Goal: Information Seeking & Learning: Find specific fact

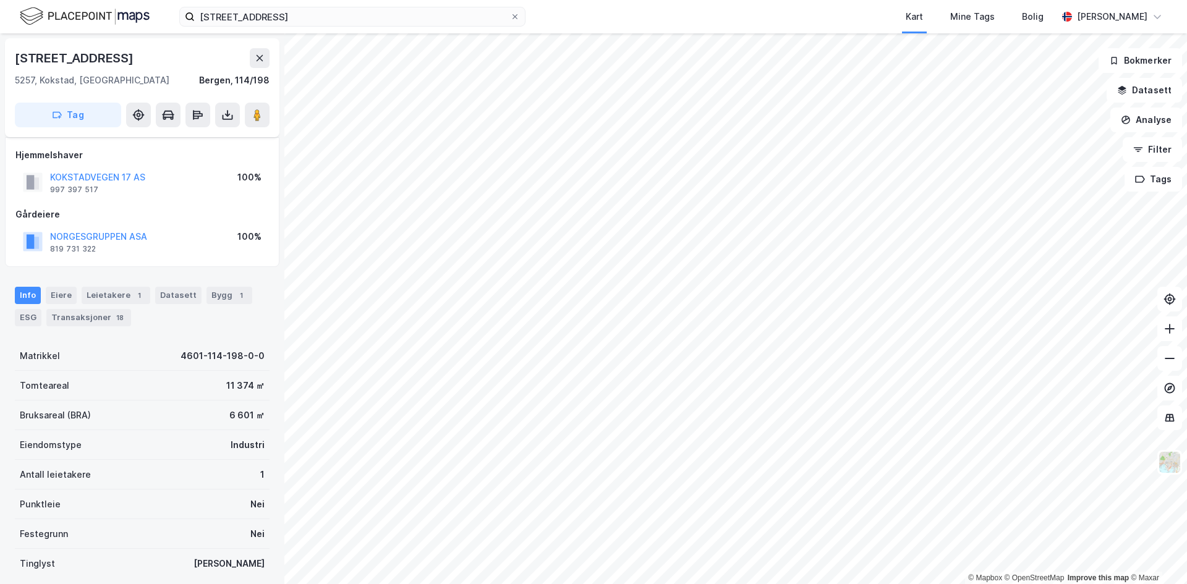
scroll to position [88, 0]
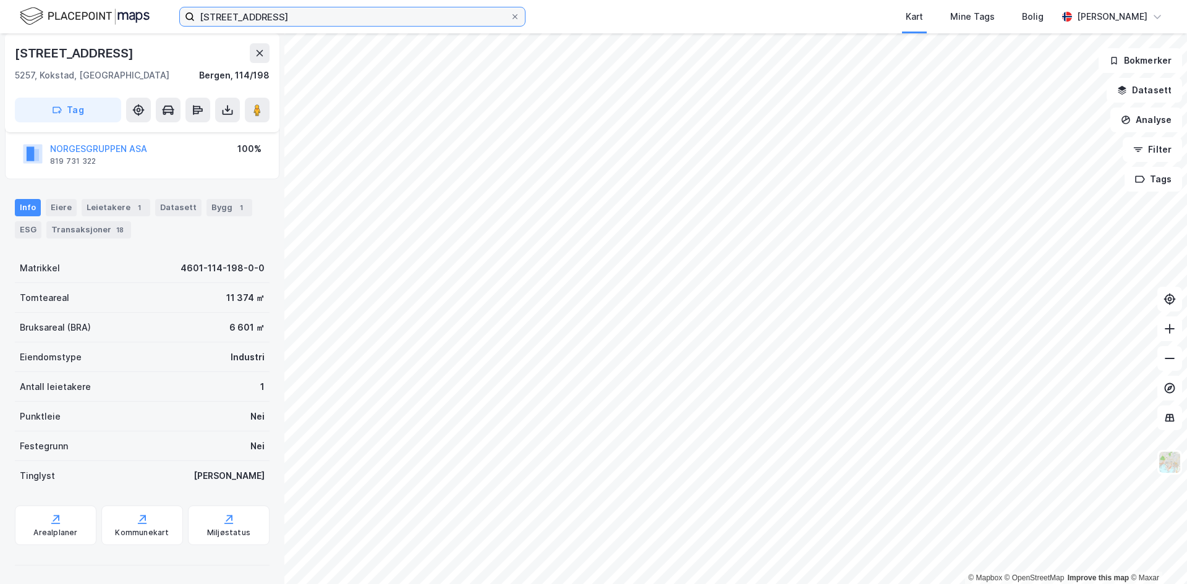
click at [326, 19] on input "[STREET_ADDRESS]" at bounding box center [352, 16] width 315 height 19
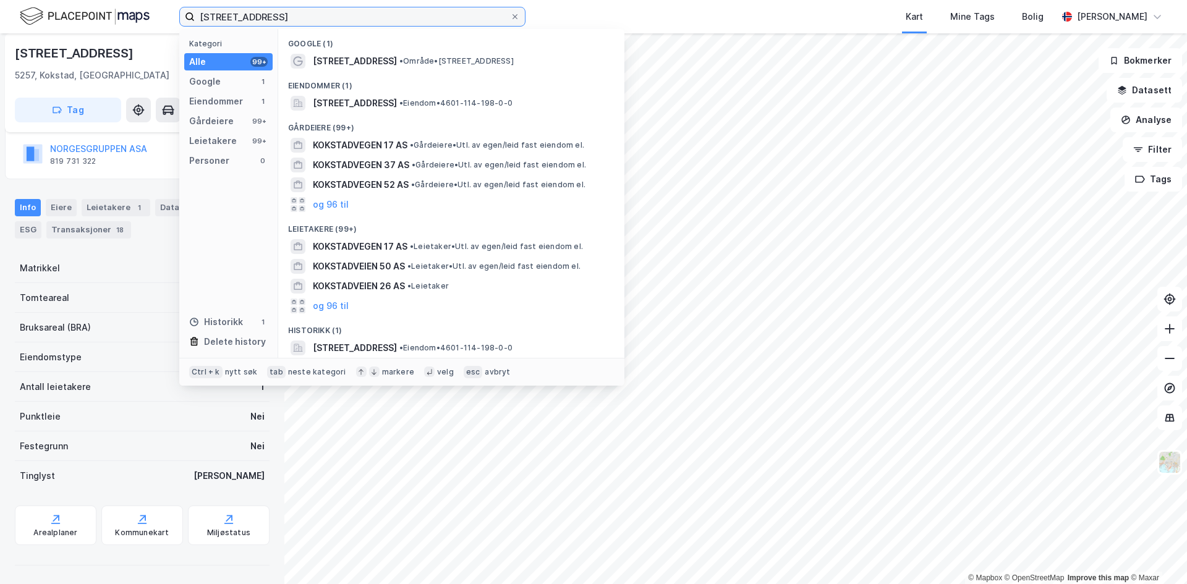
click at [326, 19] on input "[STREET_ADDRESS]" at bounding box center [352, 16] width 315 height 19
paste input "[STREET_ADDRESS]"
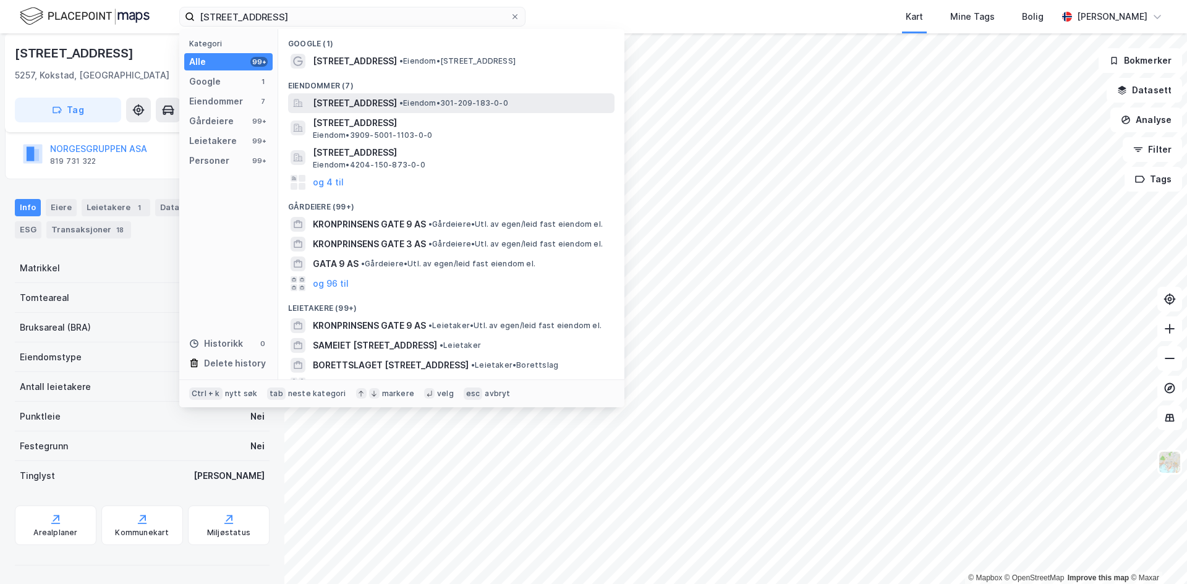
click at [369, 103] on span "[STREET_ADDRESS]" at bounding box center [355, 103] width 84 height 15
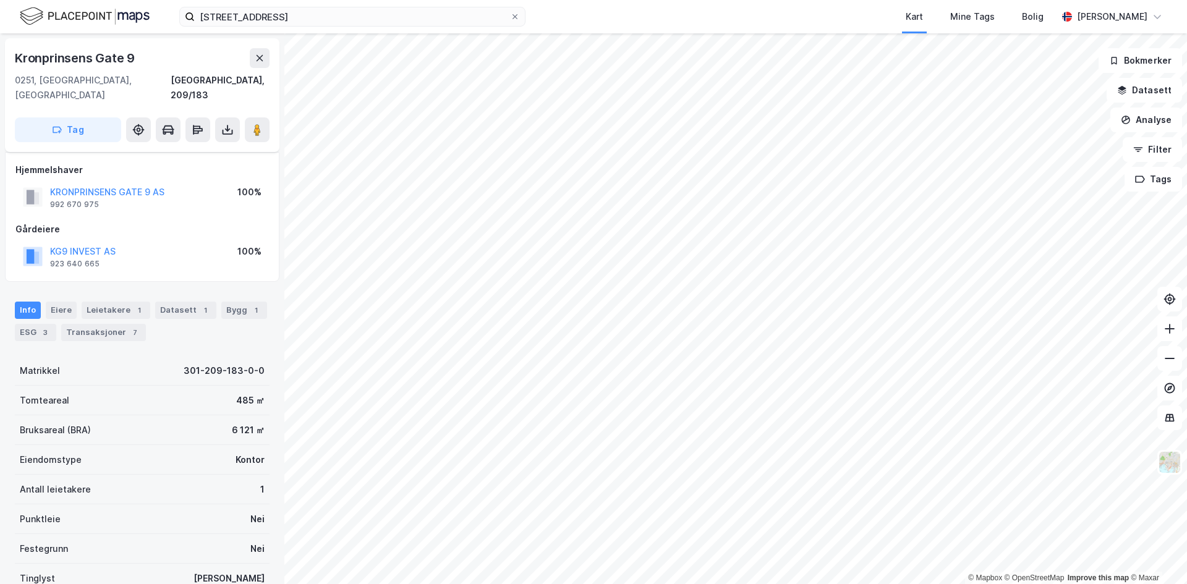
scroll to position [88, 0]
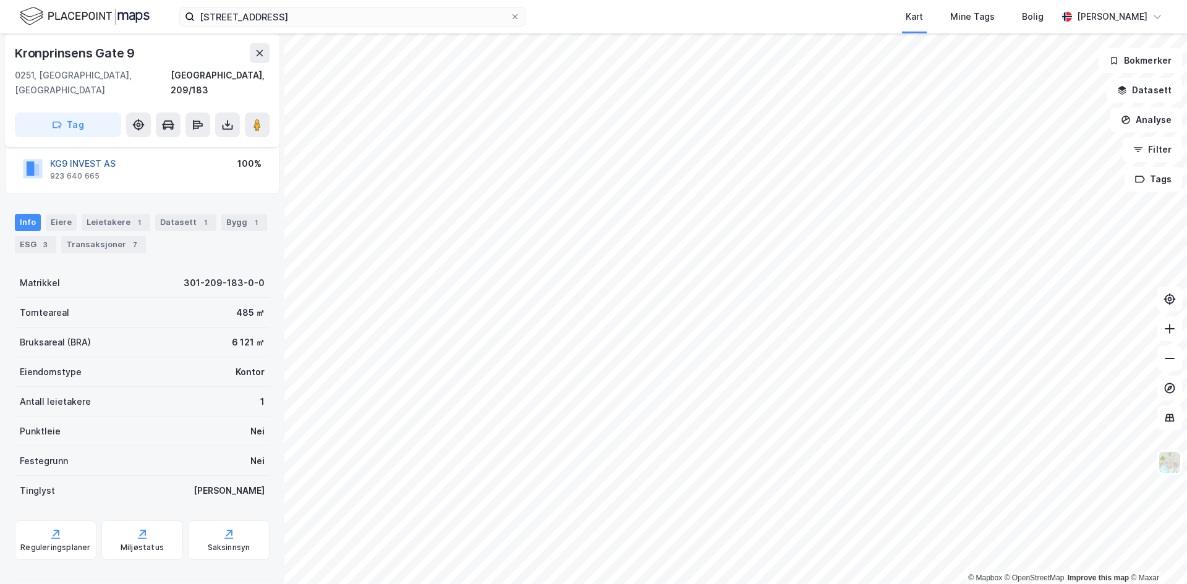
click at [0, 0] on button "KG9 INVEST AS" at bounding box center [0, 0] width 0 height 0
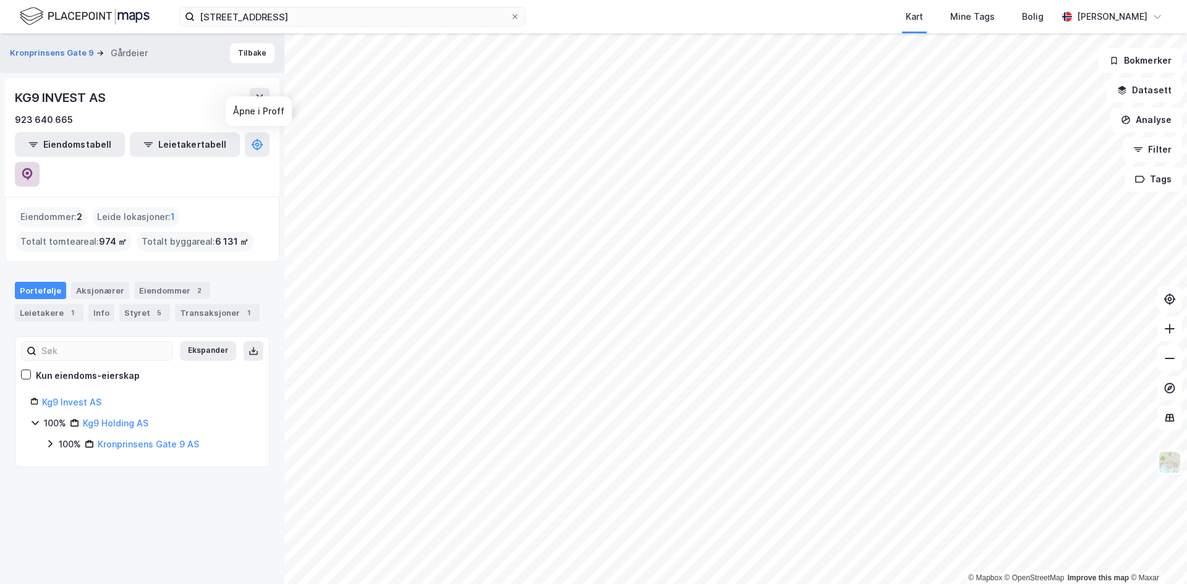
click at [33, 168] on icon at bounding box center [27, 174] width 12 height 12
click at [51, 56] on button "Kronprinsens Gate 9" at bounding box center [53, 53] width 87 height 12
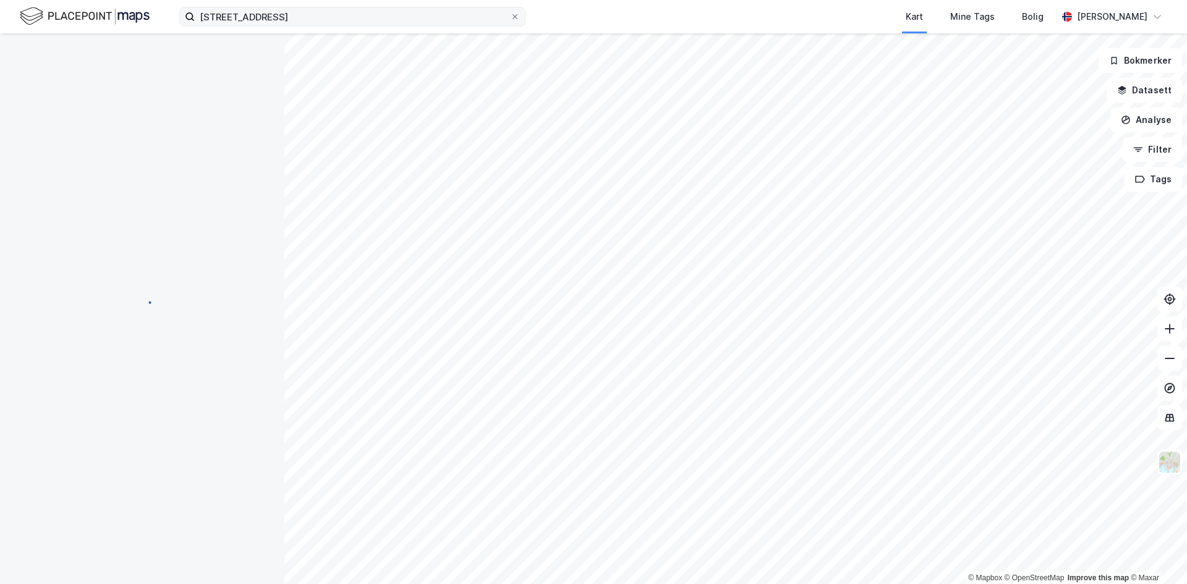
scroll to position [88, 0]
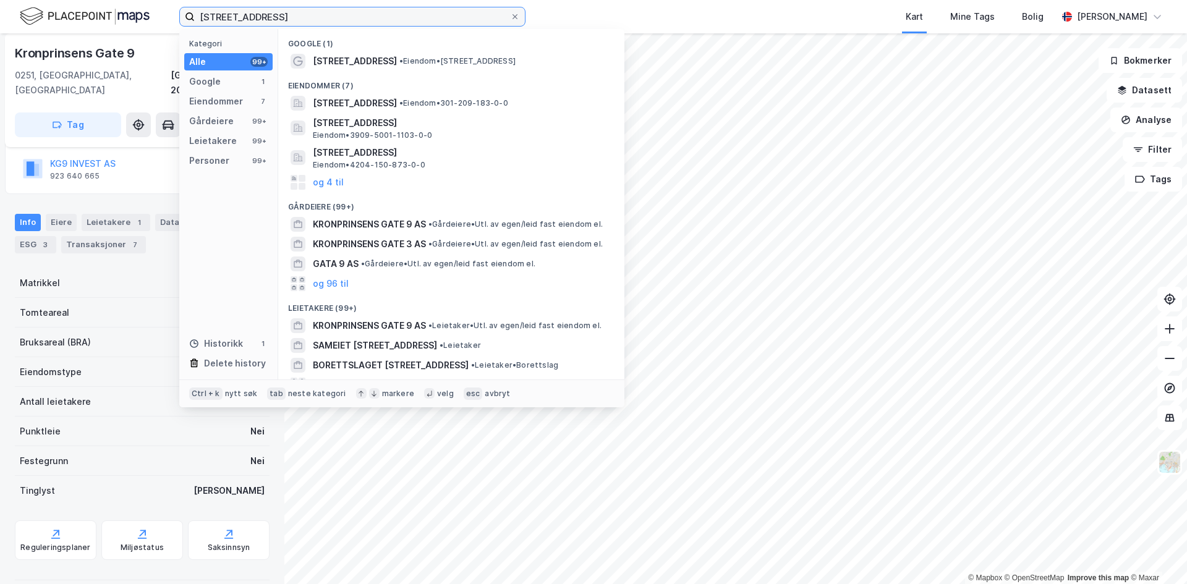
click at [370, 18] on input "[STREET_ADDRESS]" at bounding box center [352, 16] width 315 height 19
click at [369, 18] on input "[STREET_ADDRESS]" at bounding box center [352, 16] width 315 height 19
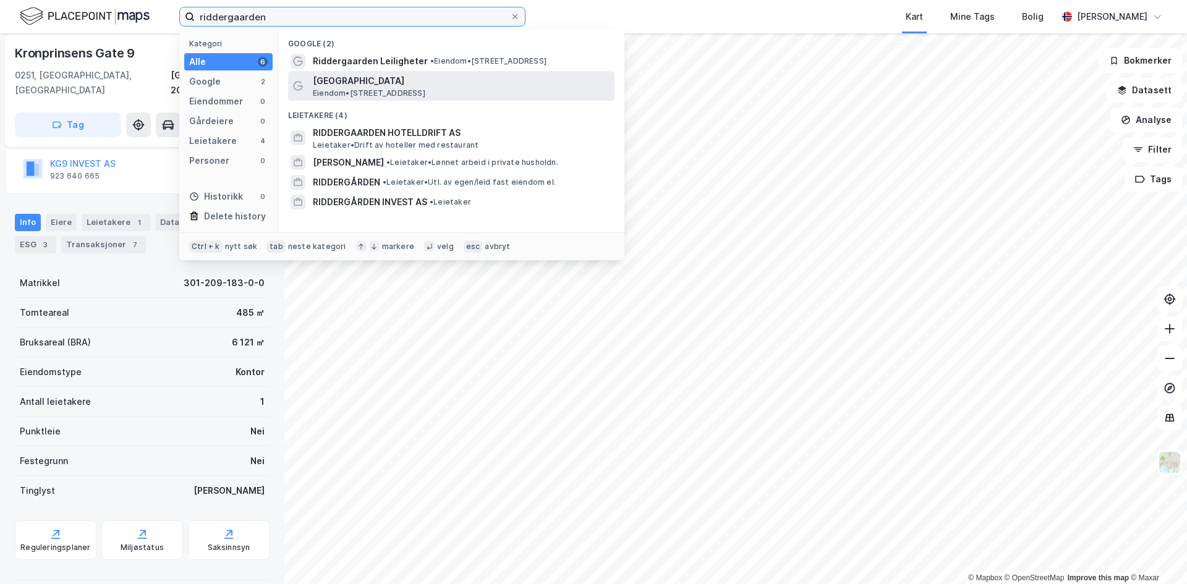
type input "riddergaarden"
click at [380, 92] on span "Eiendom • [STREET_ADDRESS]" at bounding box center [369, 93] width 112 height 10
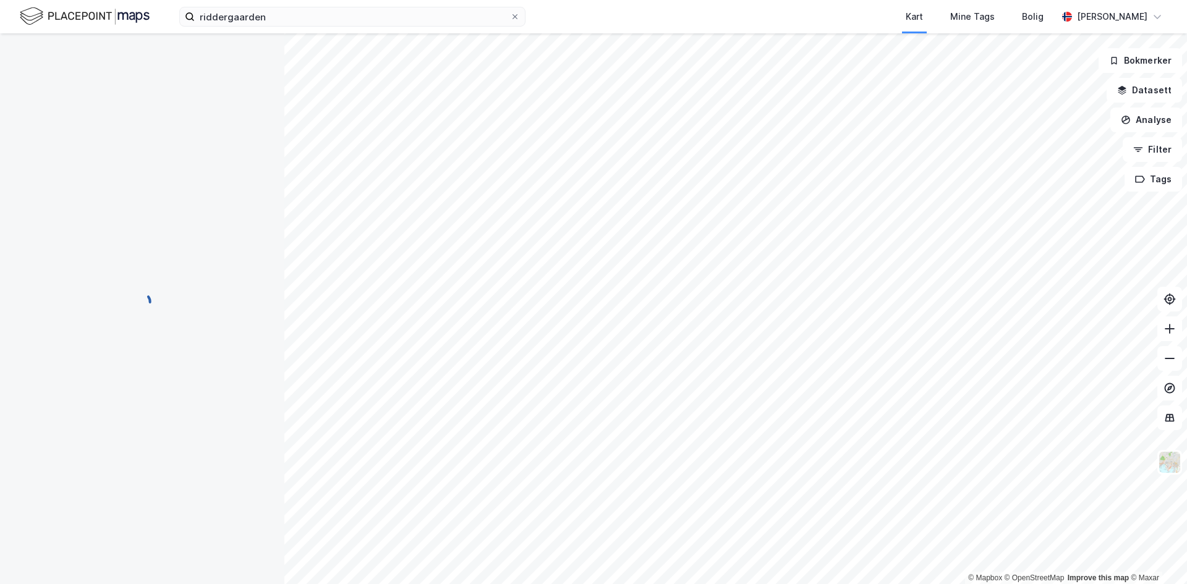
scroll to position [88, 0]
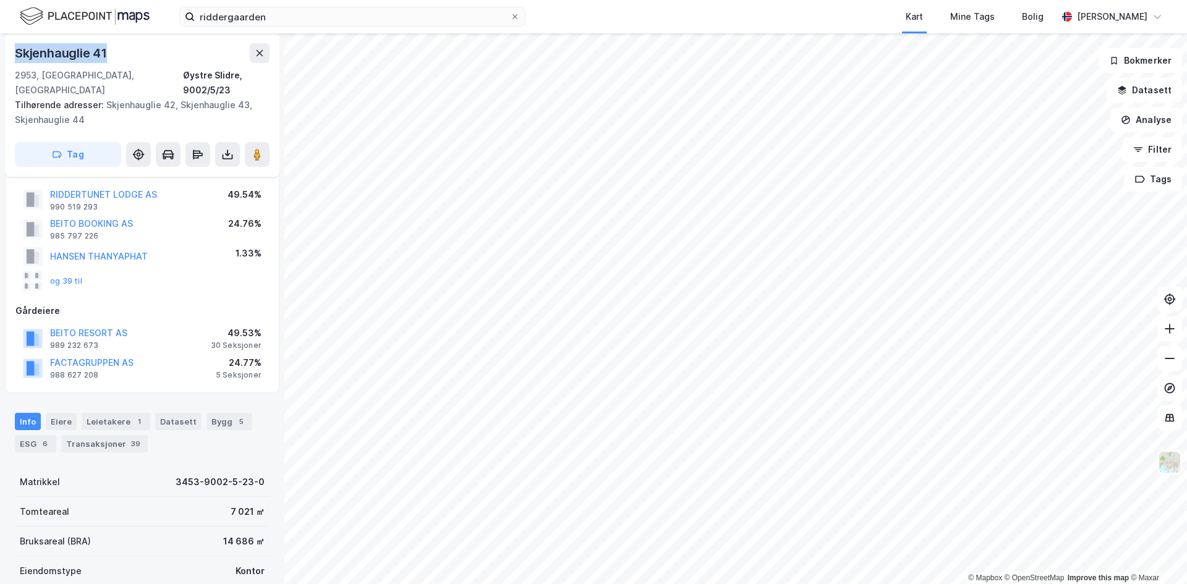
drag, startPoint x: 119, startPoint y: 52, endPoint x: 10, endPoint y: 59, distance: 109.0
click at [10, 59] on div "Skjenhauglie 41 2953, [GEOGRAPHIC_DATA], Innlandet Øystre Slidre, 9002/5/23 Til…" at bounding box center [142, 104] width 274 height 143
copy div "Skjenhauglie 41"
